Goal: Find specific page/section: Find specific page/section

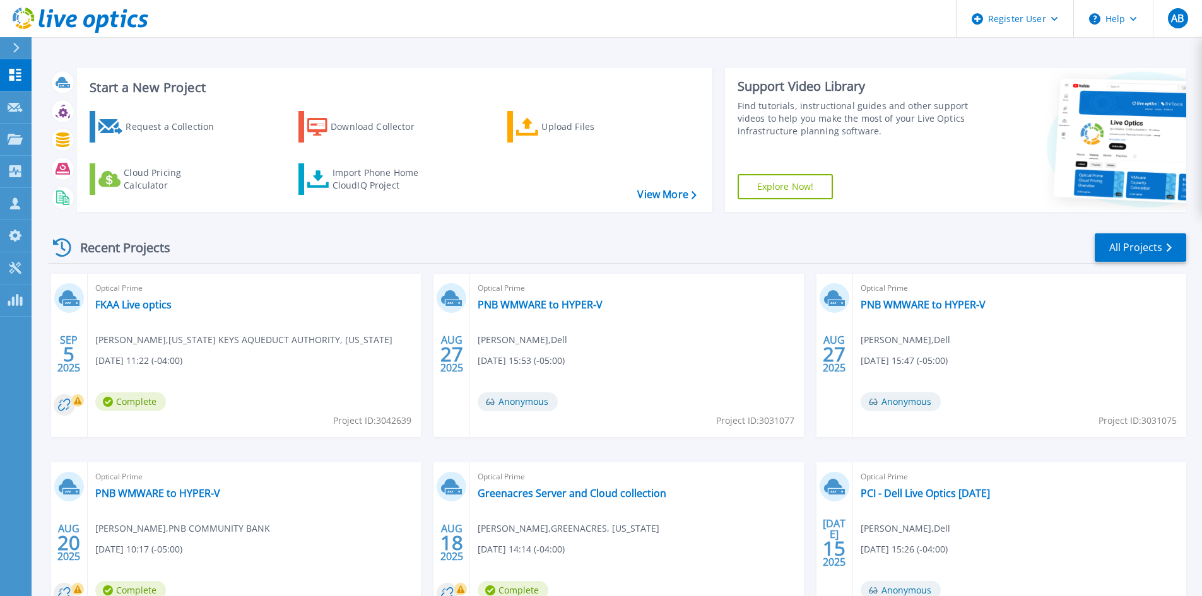
click at [18, 48] on icon at bounding box center [16, 48] width 6 height 10
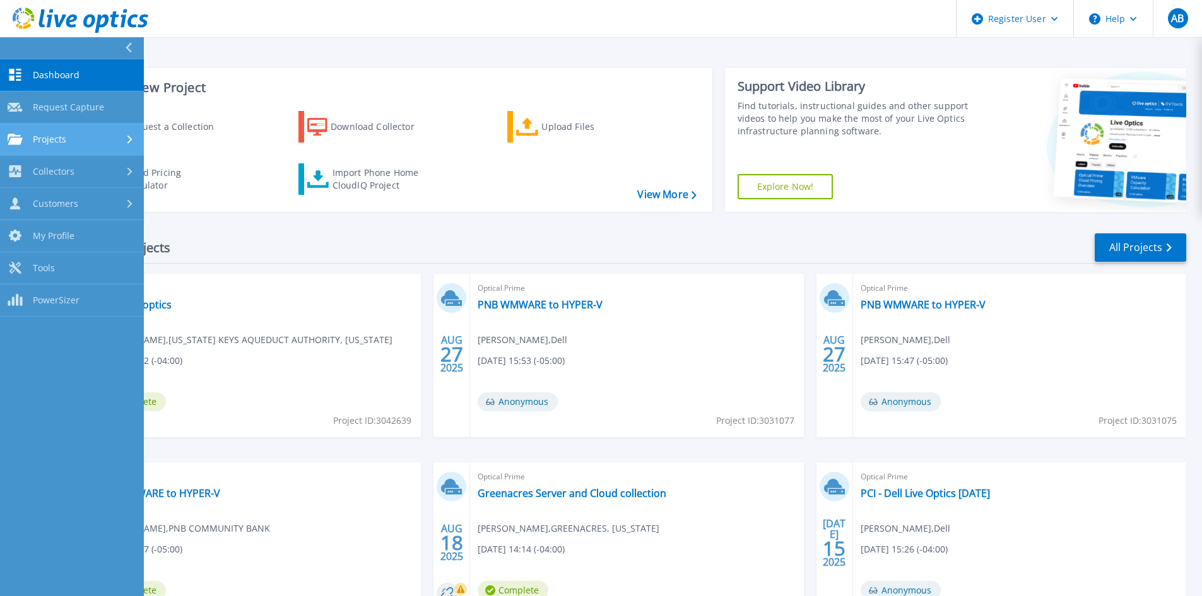
click at [93, 140] on div "Projects" at bounding box center [72, 139] width 129 height 11
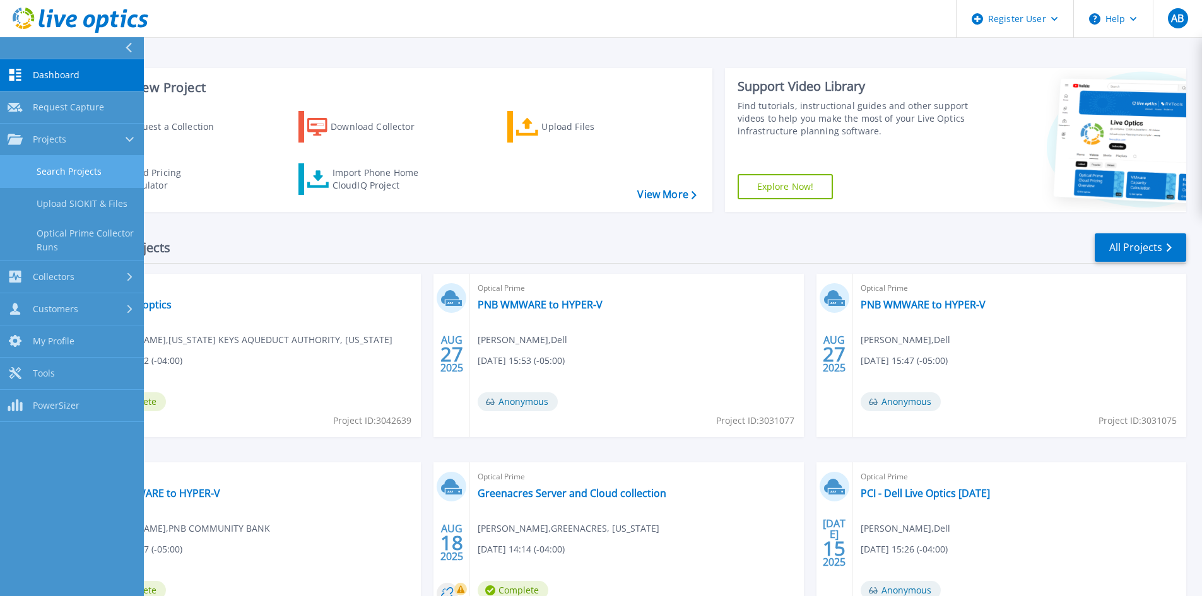
click at [98, 176] on link "Search Projects" at bounding box center [72, 172] width 144 height 32
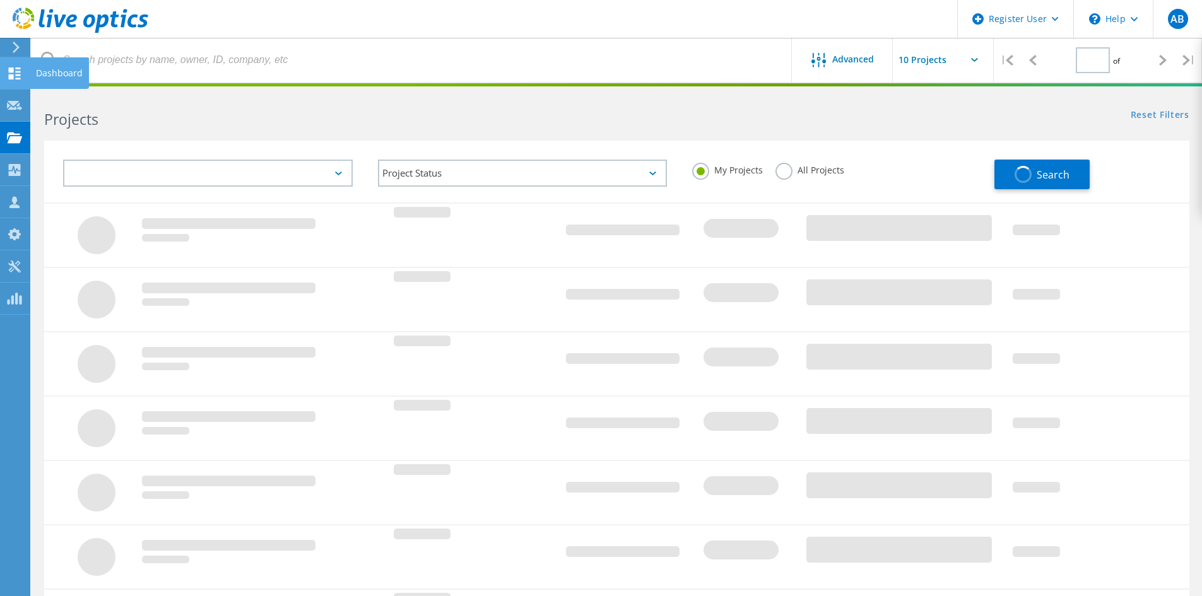
type input "1"
click at [9, 80] on div at bounding box center [14, 75] width 15 height 14
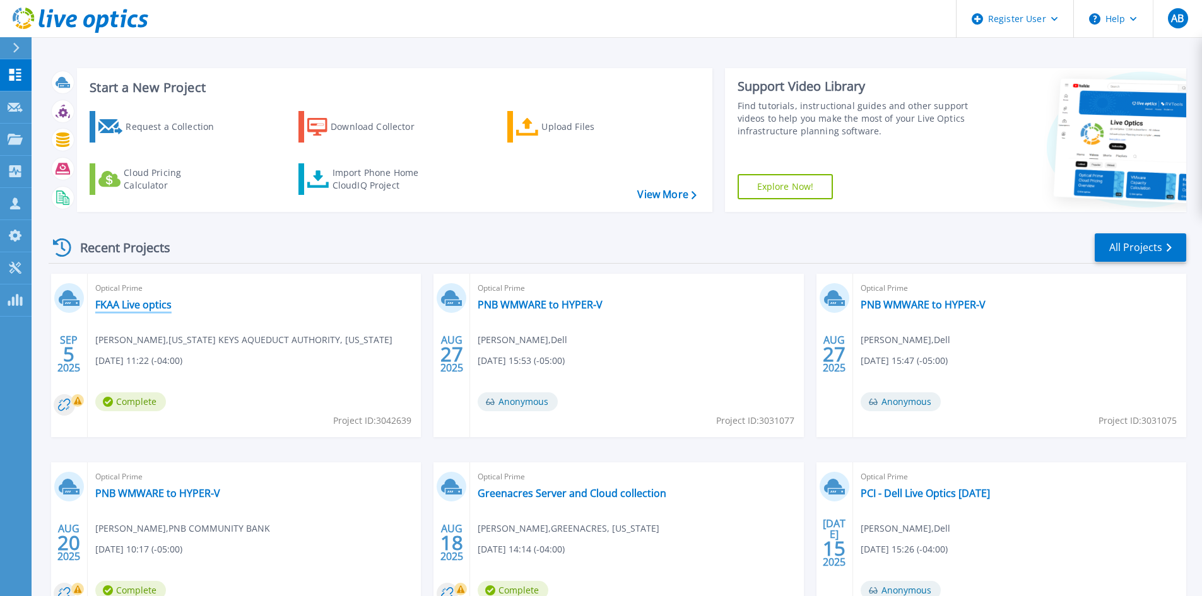
click at [148, 305] on link "FKAA Live optics" at bounding box center [133, 304] width 76 height 13
